Goal: Task Accomplishment & Management: Use online tool/utility

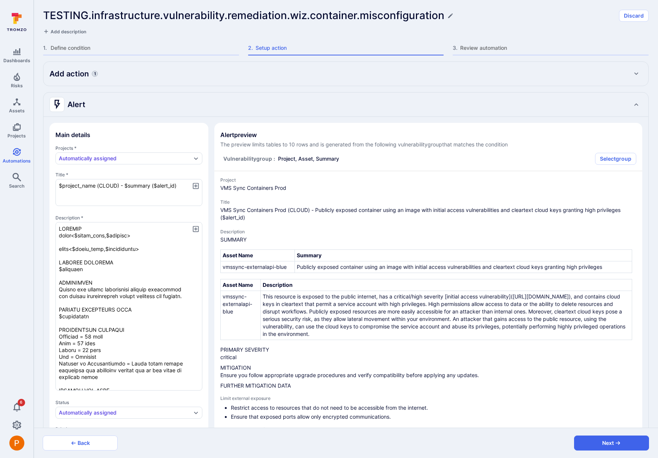
scroll to position [276, 0]
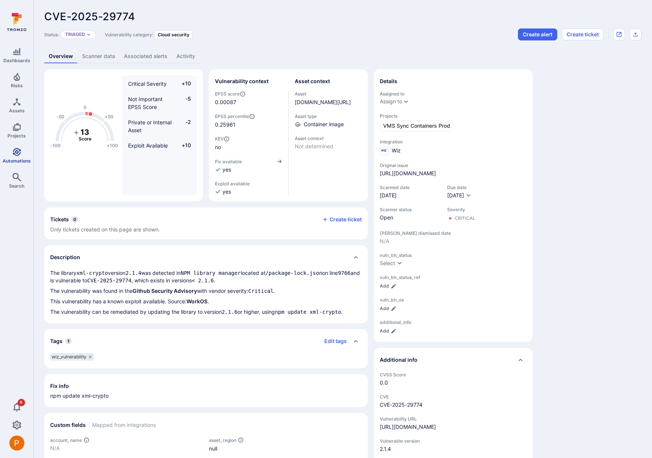
click at [21, 152] on link "Automations" at bounding box center [16, 156] width 33 height 22
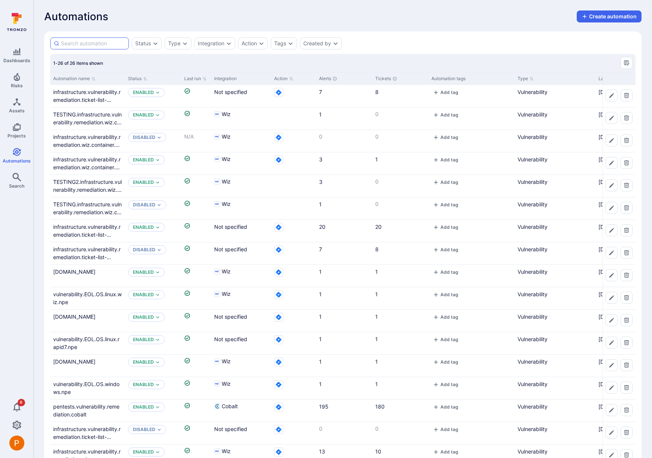
click at [95, 44] on input at bounding box center [93, 43] width 64 height 7
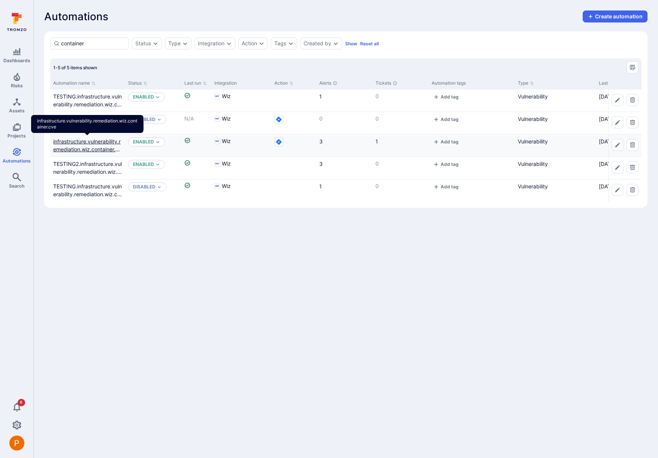
type input "container"
click at [95, 150] on link "infrastructure.vulnerability.remediation.wiz.container.cve" at bounding box center [87, 149] width 68 height 22
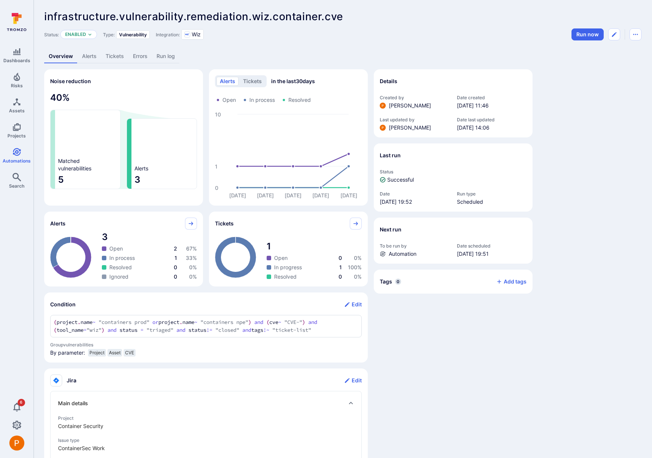
click at [116, 57] on link "Tickets" at bounding box center [114, 56] width 27 height 14
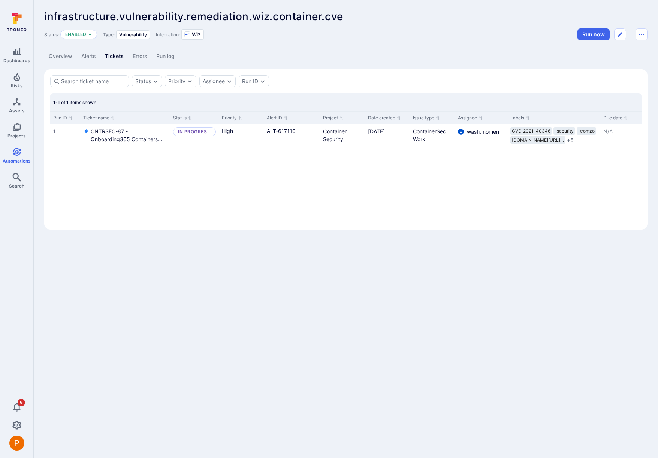
click at [91, 60] on link "Alerts" at bounding box center [89, 56] width 24 height 14
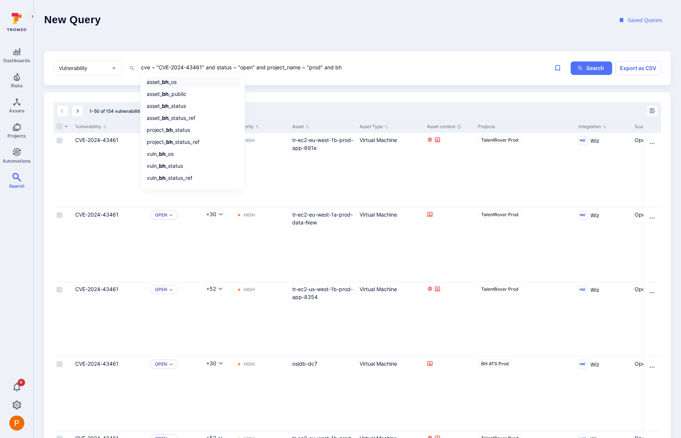
click at [176, 84] on li "asset_ bh _os" at bounding box center [192, 82] width 95 height 10
click at [175, 117] on li "!~ does not contain" at bounding box center [192, 117] width 95 height 10
click at [387, 67] on textarea "cve ~ "CVE-2024-43461" and status ~ "open" and project_name ~ "prod" and asset_…" at bounding box center [340, 67] width 400 height 9
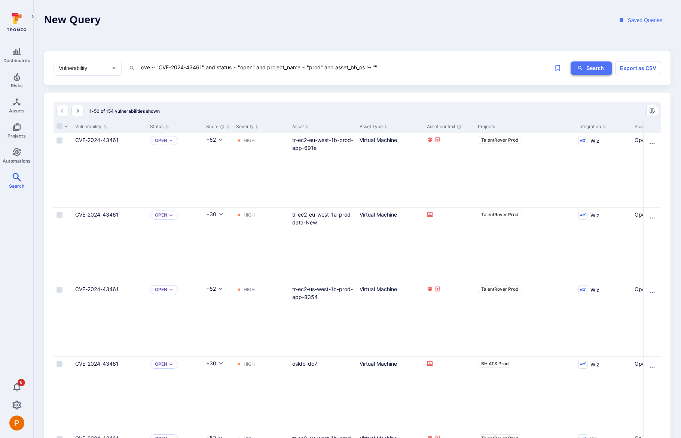
click at [590, 68] on button "Search" at bounding box center [592, 68] width 42 height 14
click at [654, 110] on icon "Manage columns" at bounding box center [652, 111] width 5 height 5
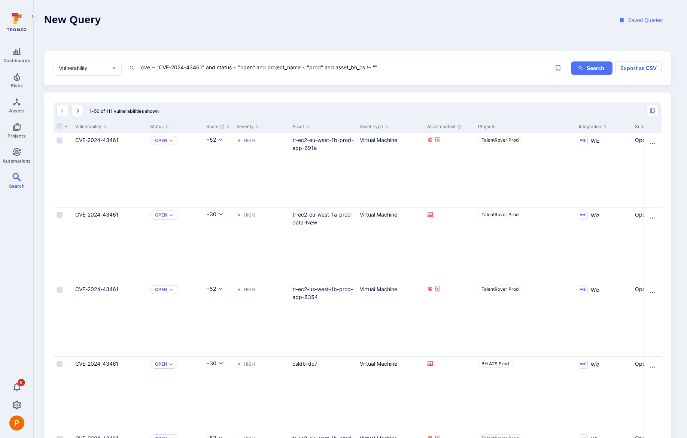
click at [523, 112] on div at bounding box center [343, 219] width 687 height 438
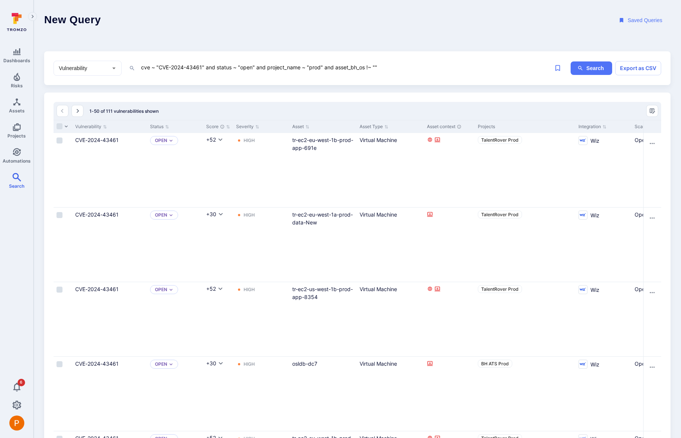
drag, startPoint x: 324, startPoint y: 68, endPoint x: 390, endPoint y: 67, distance: 66.3
click at [390, 67] on textarea "cve ~ "CVE-2024-43461" and status ~ "open" and project_name ~ "prod" and asset_…" at bounding box center [340, 67] width 400 height 9
click at [588, 70] on button "Search" at bounding box center [592, 68] width 42 height 14
drag, startPoint x: 256, startPoint y: 66, endPoint x: 340, endPoint y: 63, distance: 83.9
click at [340, 63] on textarea "cve ~ "CVE-2024-43461" and status ~ "open" and project_name ~ "prod"" at bounding box center [340, 67] width 400 height 9
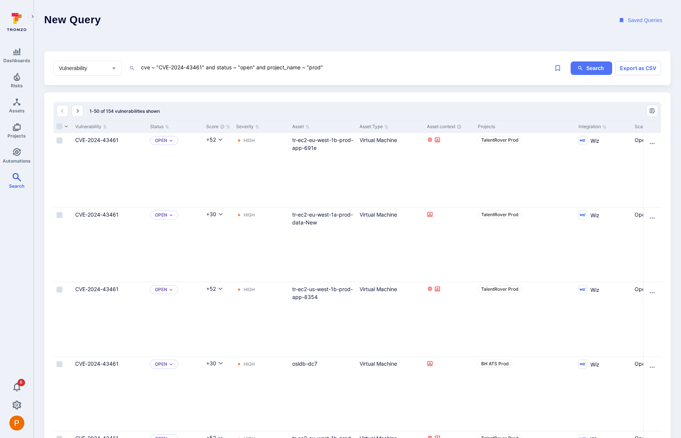
drag, startPoint x: 326, startPoint y: 67, endPoint x: 255, endPoint y: 66, distance: 70.8
click at [255, 66] on textarea "cve ~ "CVE-2024-43461" and status ~ "open" and project_name ~ "prod"" at bounding box center [340, 67] width 400 height 9
type textarea "cve ~ "CVE-2024-43461" and status ~ "open""
click at [593, 70] on button "Search" at bounding box center [592, 68] width 42 height 14
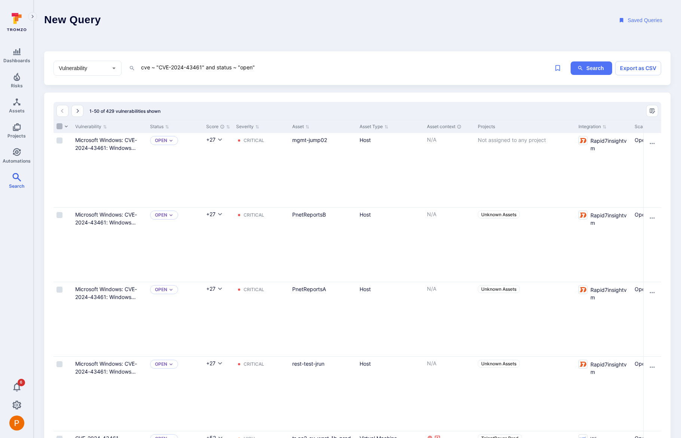
click at [61, 126] on input "Select all rows" at bounding box center [60, 126] width 6 height 6
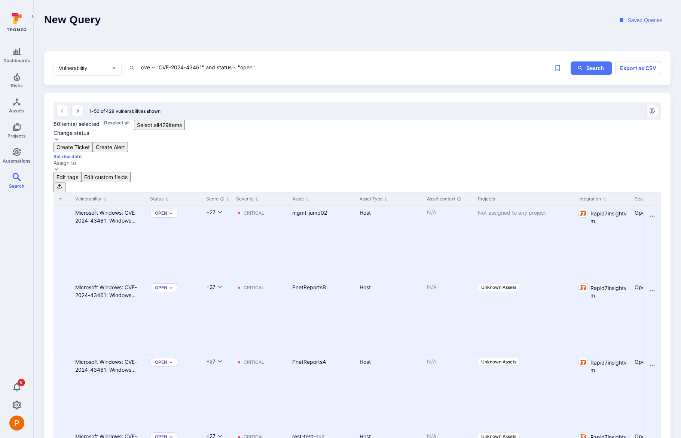
click at [144, 128] on button "Select all 429 items" at bounding box center [159, 125] width 51 height 10
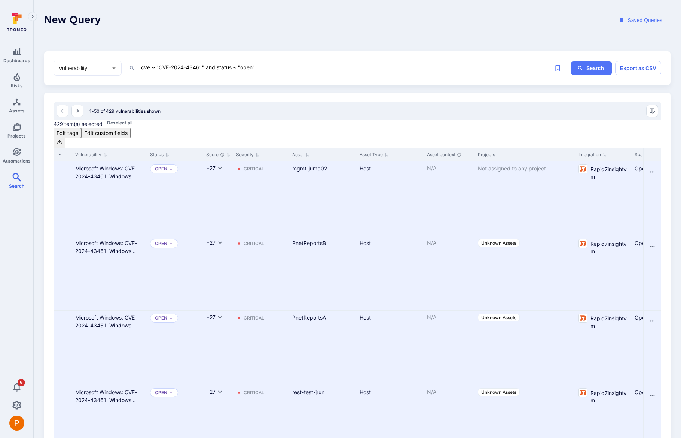
click at [78, 129] on div "Edit tags" at bounding box center [68, 133] width 22 height 8
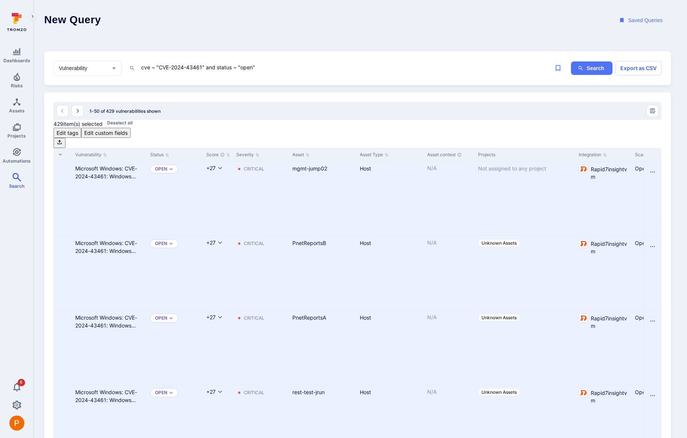
type input "ticket-list"
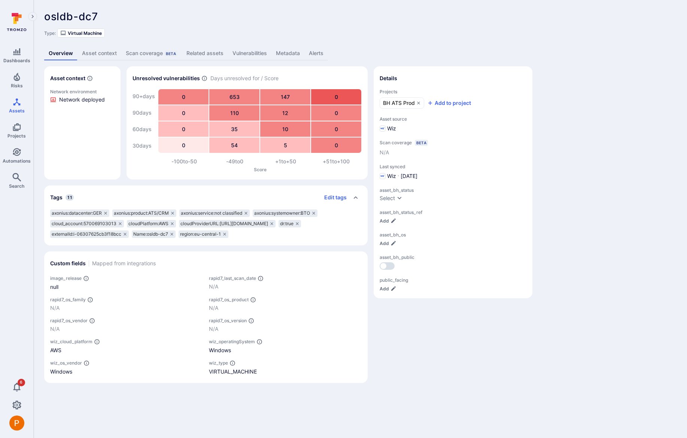
click at [291, 53] on link "Metadata" at bounding box center [287, 53] width 33 height 14
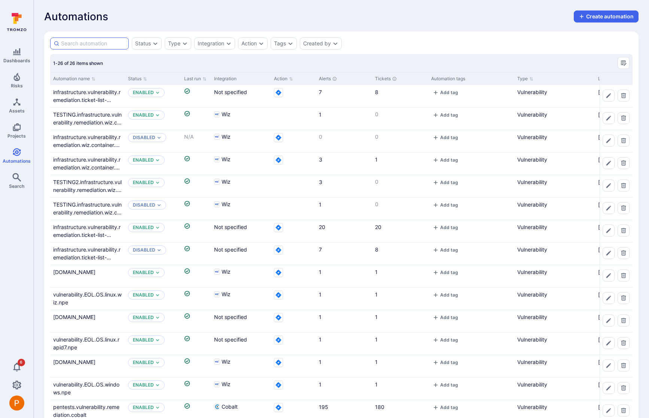
click at [75, 45] on input at bounding box center [93, 43] width 64 height 7
type input "container"
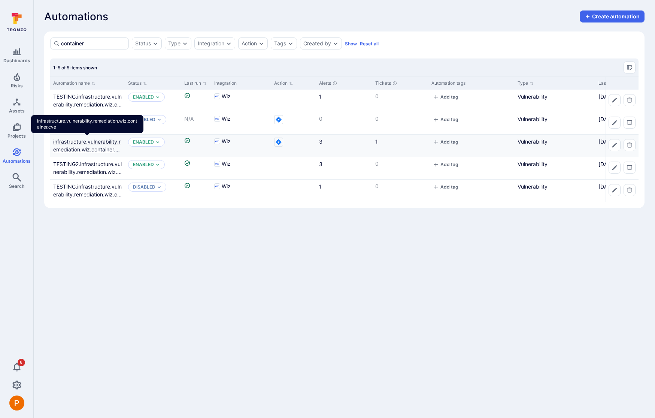
click at [91, 146] on link "infrastructure.vulnerability.remediation.wiz.container.cve" at bounding box center [87, 149] width 68 height 22
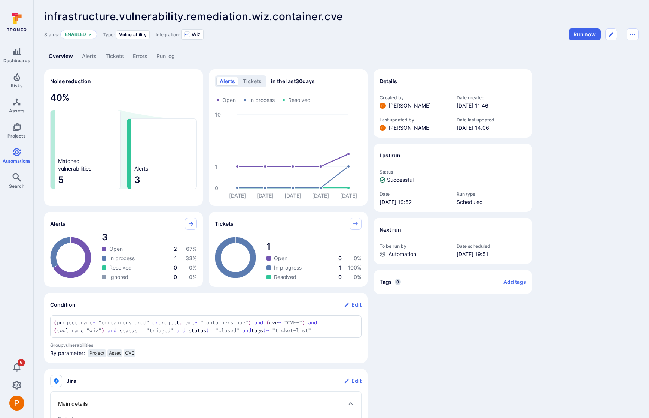
click at [93, 58] on link "Alerts" at bounding box center [90, 56] width 24 height 14
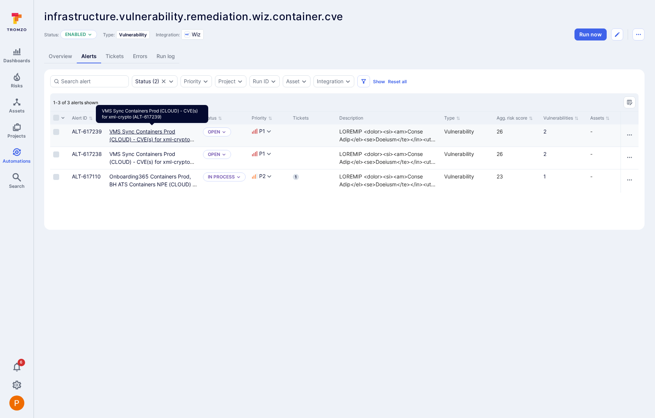
click at [161, 138] on link "VMS Sync Containers Prod (CLOUD) - CVE(s) for xml-crypto (ALT-617239)" at bounding box center [151, 139] width 85 height 22
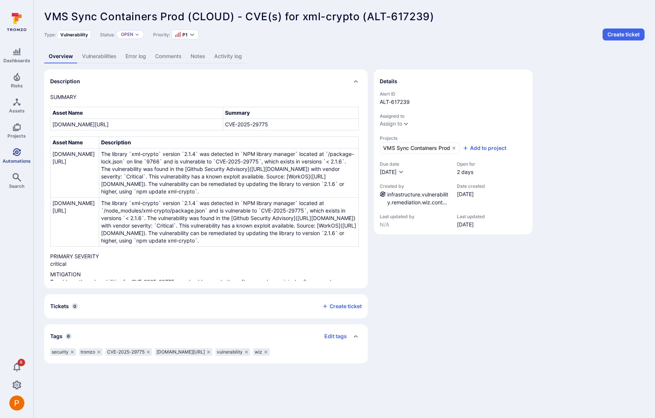
click at [19, 155] on icon "Automations" at bounding box center [16, 152] width 9 height 9
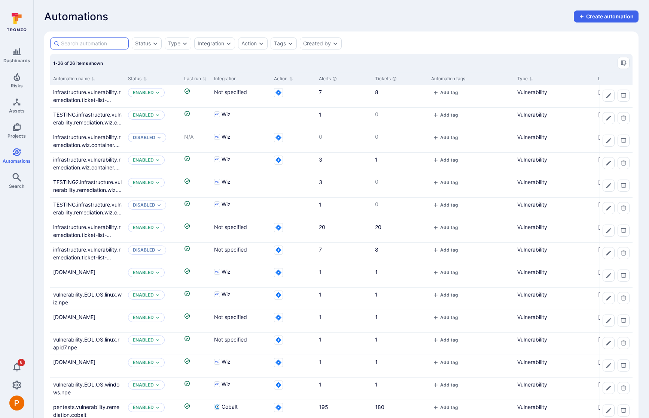
click at [103, 43] on input at bounding box center [93, 43] width 64 height 7
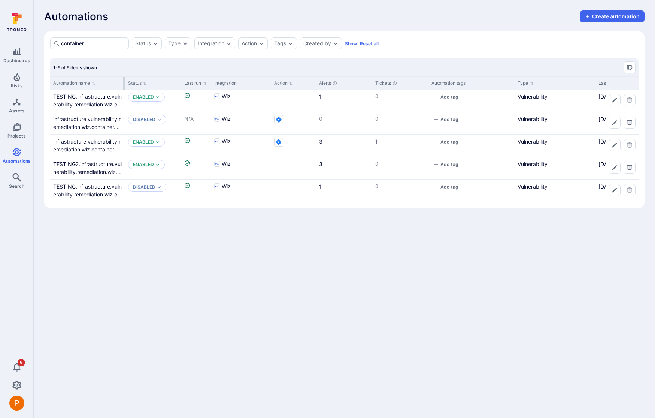
type input "container"
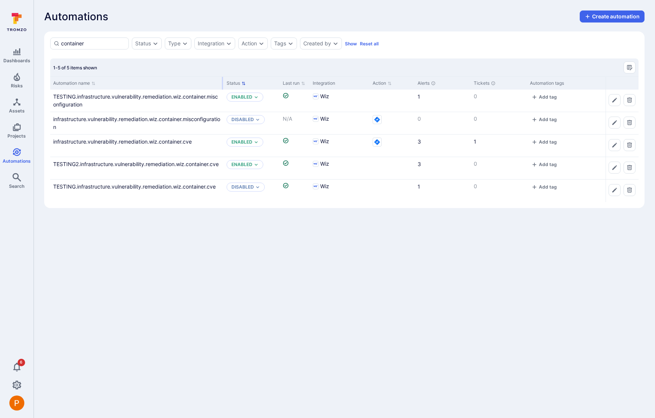
drag, startPoint x: 124, startPoint y: 82, endPoint x: 222, endPoint y: 83, distance: 98.5
click at [222, 83] on div at bounding box center [222, 83] width 1 height 13
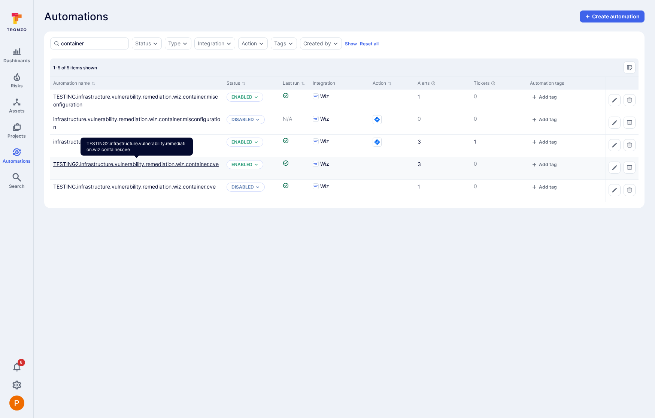
click at [177, 162] on link "TESTING2.infrastructure.vulnerability.remediation.wiz.container.cve" at bounding box center [136, 164] width 166 height 6
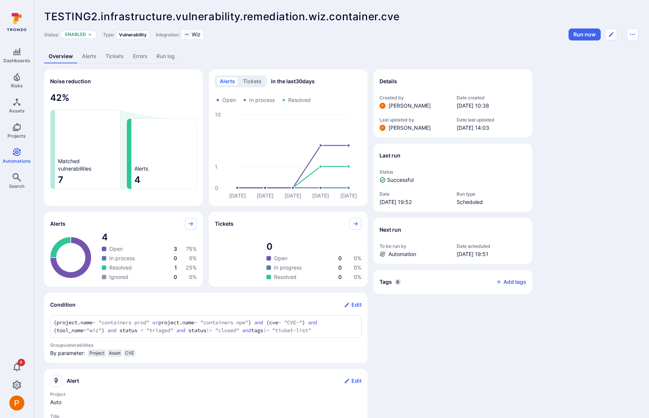
click at [94, 55] on link "Alerts" at bounding box center [90, 56] width 24 height 14
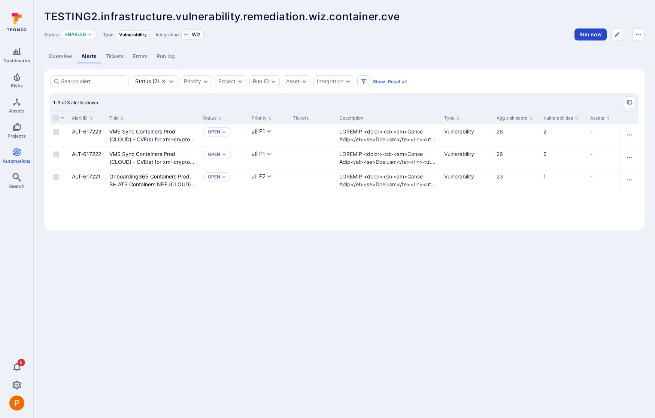
click at [596, 38] on button "Run now" at bounding box center [590, 34] width 32 height 12
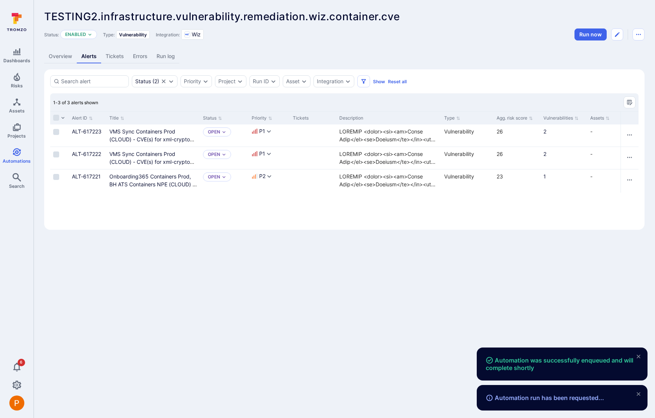
click at [174, 57] on link "Run log" at bounding box center [165, 56] width 27 height 14
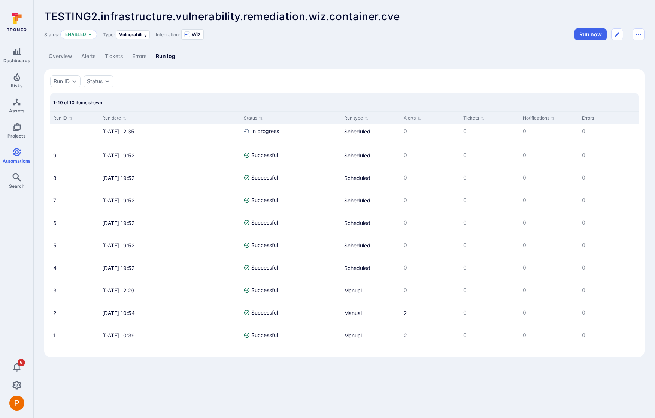
click at [143, 61] on link "Errors" at bounding box center [140, 56] width 24 height 14
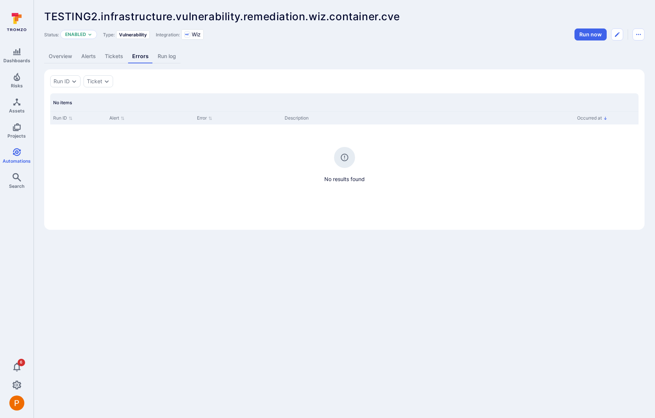
click at [171, 60] on link "Run log" at bounding box center [166, 56] width 27 height 14
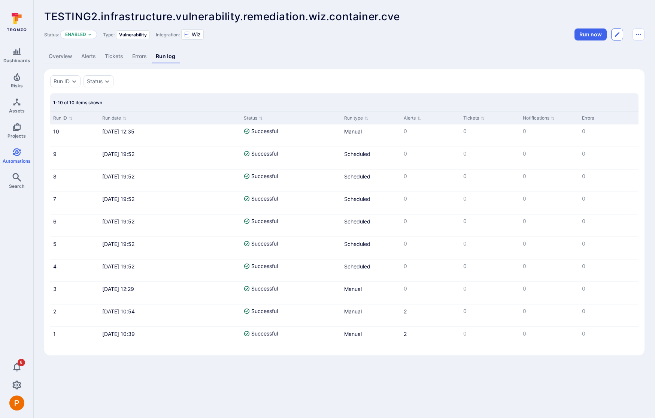
click at [621, 33] on button "Edit automation" at bounding box center [617, 34] width 12 height 12
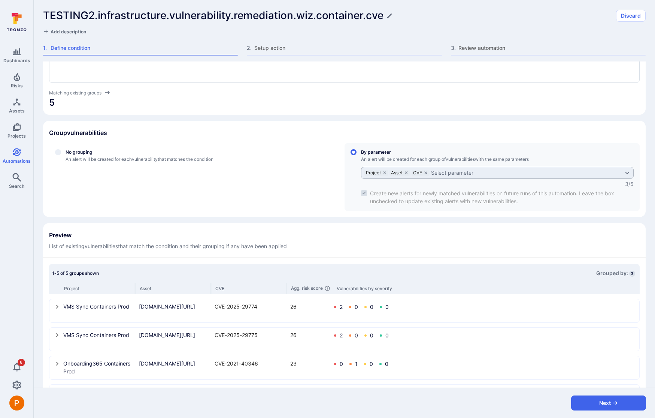
scroll to position [223, 0]
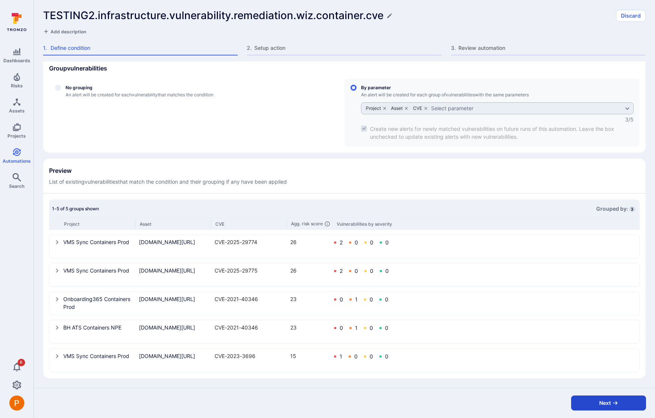
click at [581, 400] on button "Next" at bounding box center [608, 402] width 75 height 15
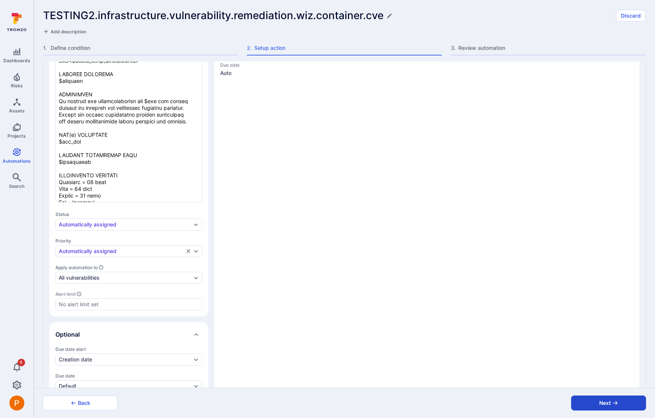
type textarea "x"
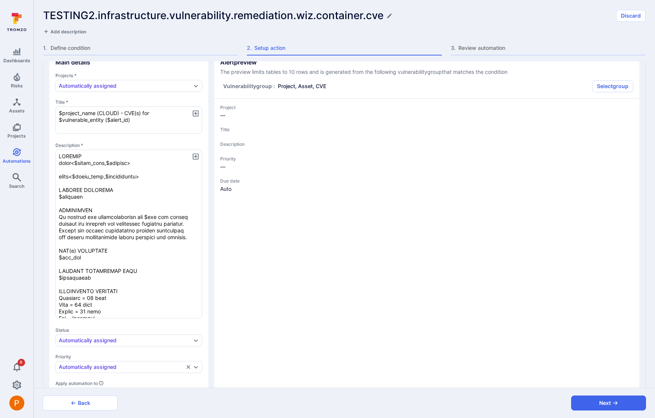
scroll to position [0, 0]
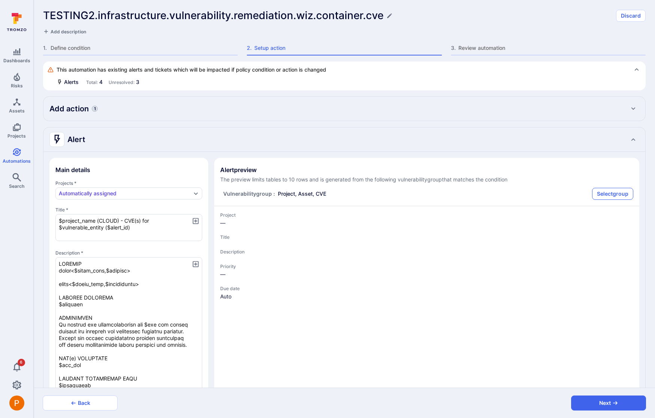
click at [605, 197] on button "Select group" at bounding box center [612, 194] width 41 height 12
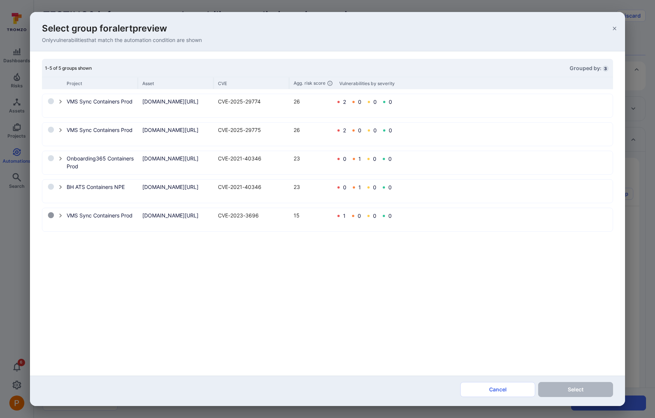
click at [54, 217] on input "select group" at bounding box center [51, 215] width 6 height 6
radio input "true"
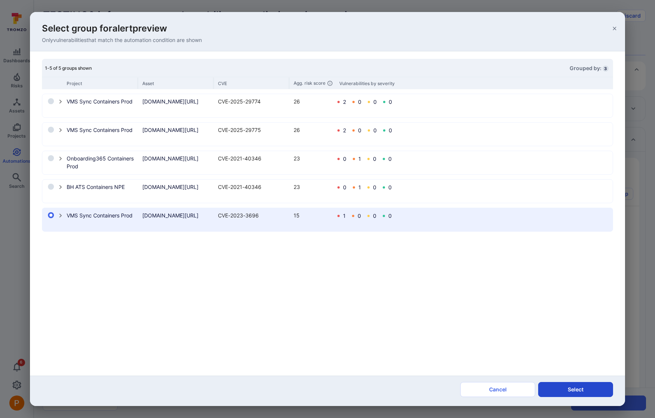
click at [592, 389] on button "Select" at bounding box center [575, 389] width 75 height 15
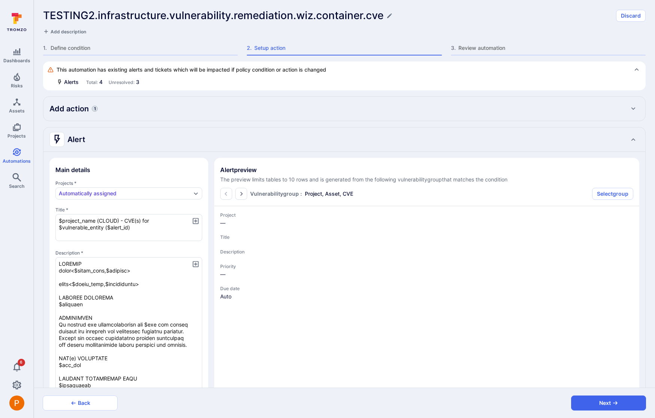
type textarea "x"
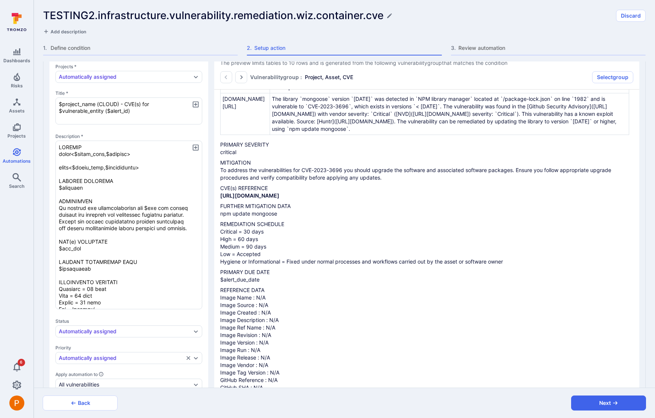
scroll to position [219, 0]
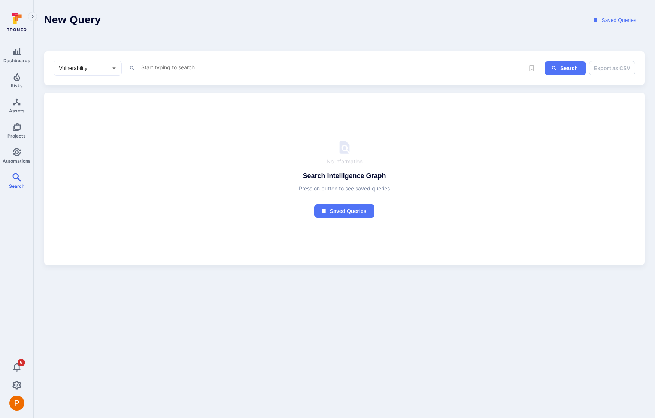
click at [161, 69] on textarea "Intelligence Graph search area" at bounding box center [329, 67] width 378 height 9
click at [172, 121] on li "project _name" at bounding box center [192, 118] width 95 height 10
click at [162, 107] on li "~ contains" at bounding box center [192, 105] width 95 height 10
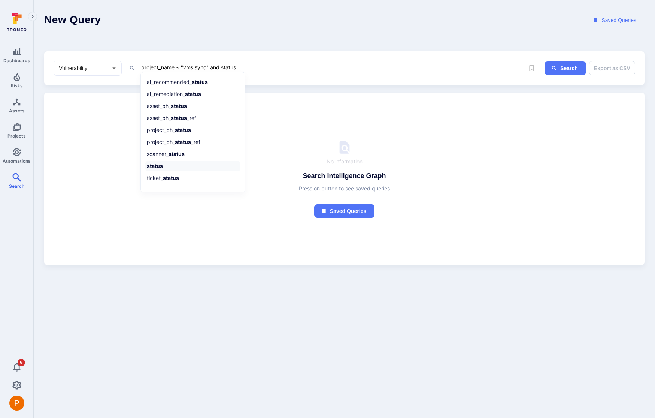
click at [160, 164] on b "status" at bounding box center [155, 166] width 16 height 6
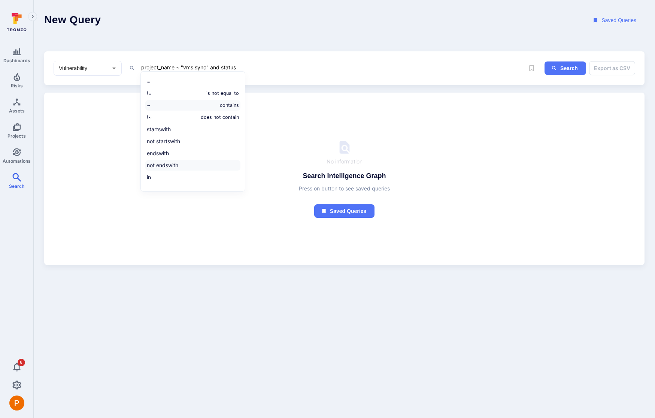
click at [167, 107] on li "~ contains" at bounding box center [192, 105] width 95 height 10
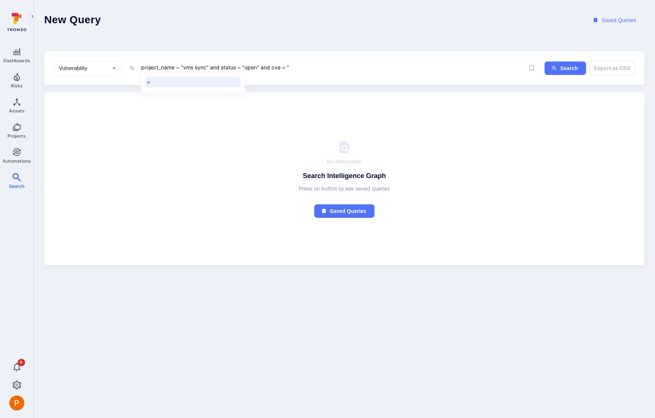
paste textarea "CVE-2023-3696"
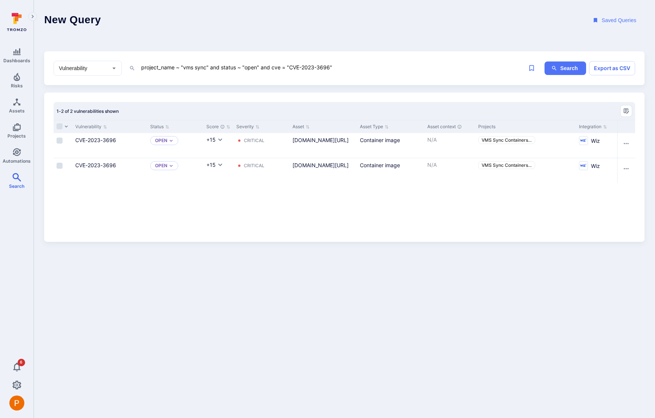
type textarea "project_name ~ "vms sync" and status ~ "open" and cve = "CVE-2023-3696""
click at [172, 142] on icon "Expand dropdown" at bounding box center [171, 140] width 4 height 4
click at [179, 169] on div "Triaged" at bounding box center [188, 170] width 62 height 8
